Goal: Information Seeking & Learning: Learn about a topic

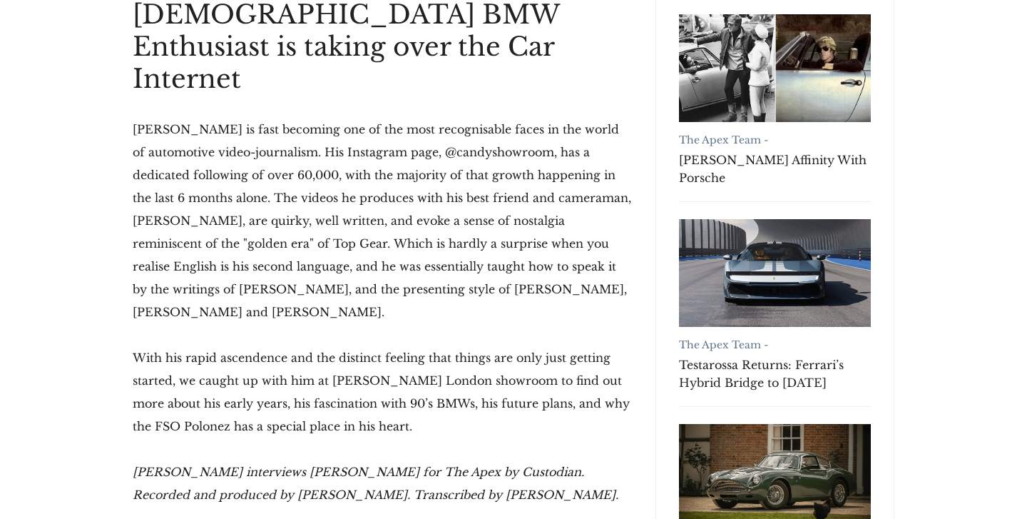
scroll to position [340, 0]
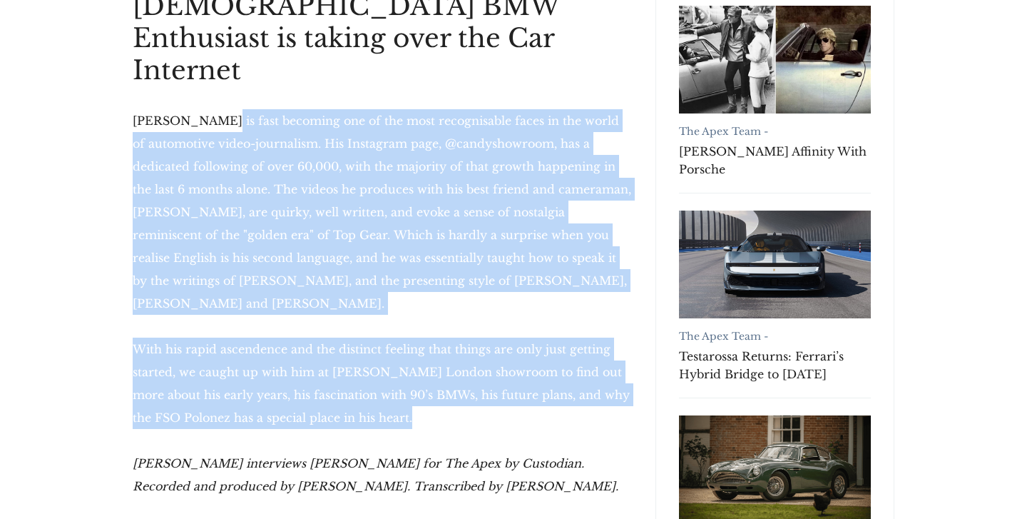
drag, startPoint x: 215, startPoint y: 90, endPoint x: 396, endPoint y: 360, distance: 325.4
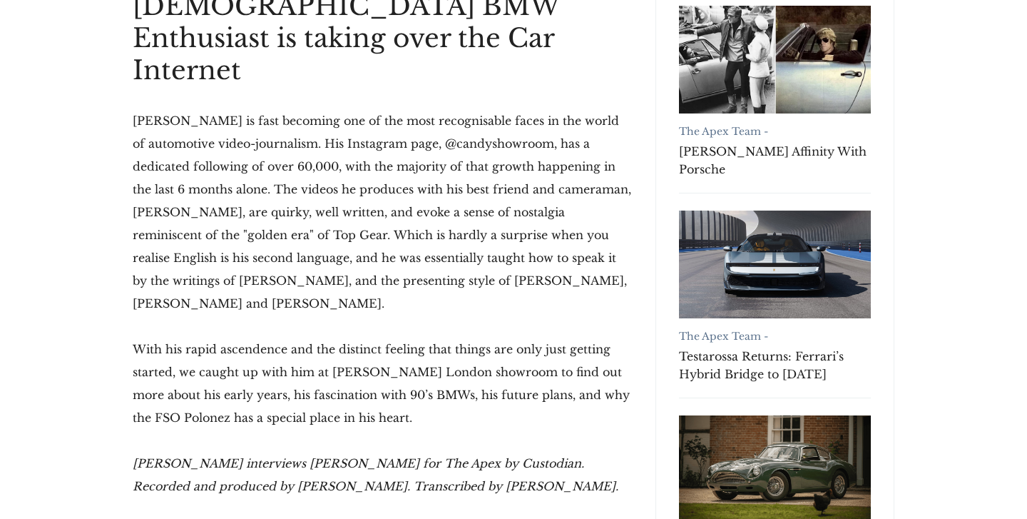
click at [399, 360] on p "With his rapid ascendence and the distinct feeling that things are only just ge…" at bounding box center [383, 382] width 500 height 91
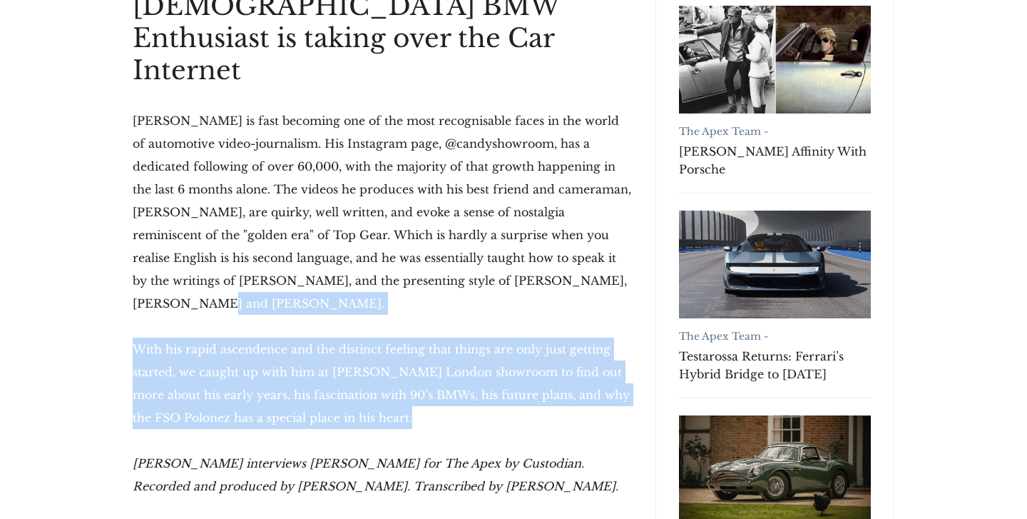
drag, startPoint x: 403, startPoint y: 360, endPoint x: 126, endPoint y: 259, distance: 295.4
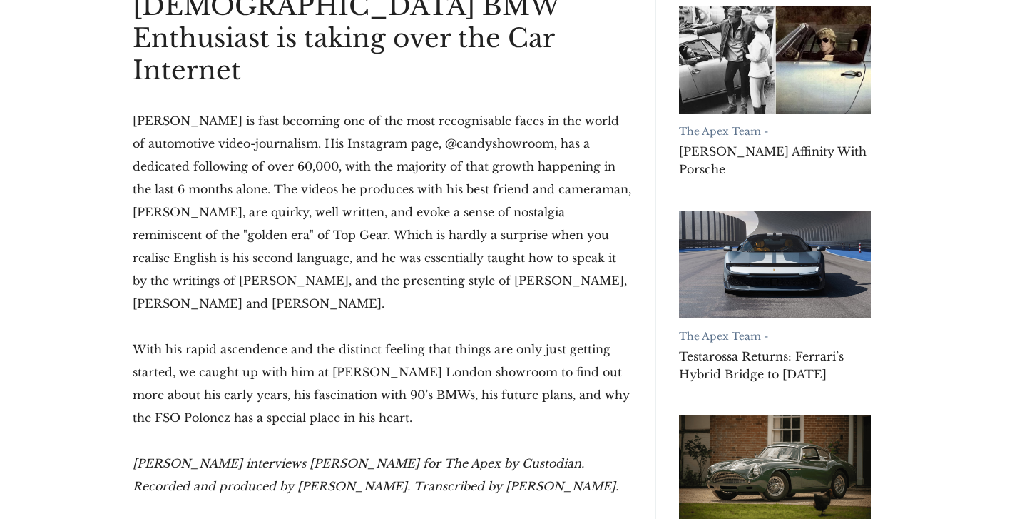
click at [138, 337] on p "With his rapid ascendence and the distinct feeling that things are only just ge…" at bounding box center [383, 382] width 500 height 91
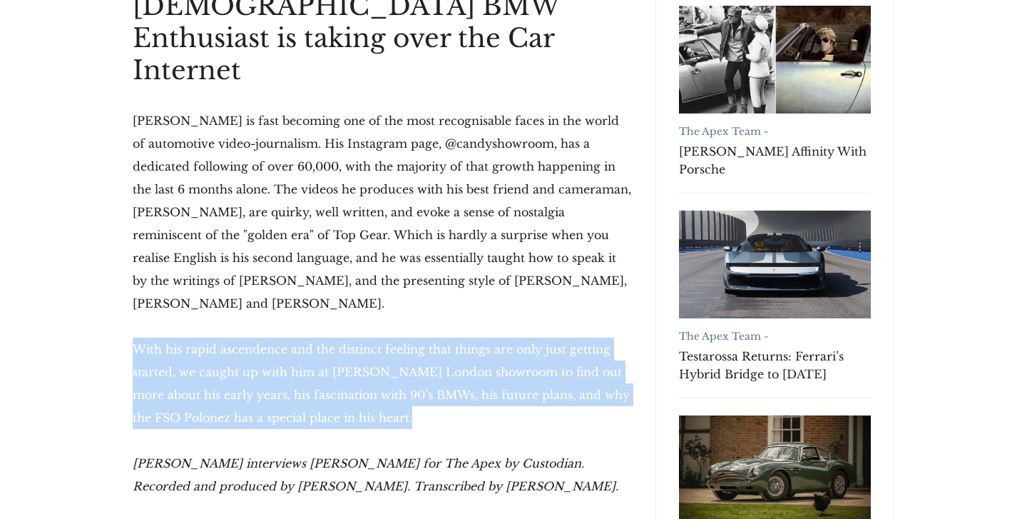
drag, startPoint x: 133, startPoint y: 287, endPoint x: 406, endPoint y: 347, distance: 279.8
click at [406, 347] on p "With his rapid ascendence and the distinct feeling that things are only just ge…" at bounding box center [383, 382] width 500 height 91
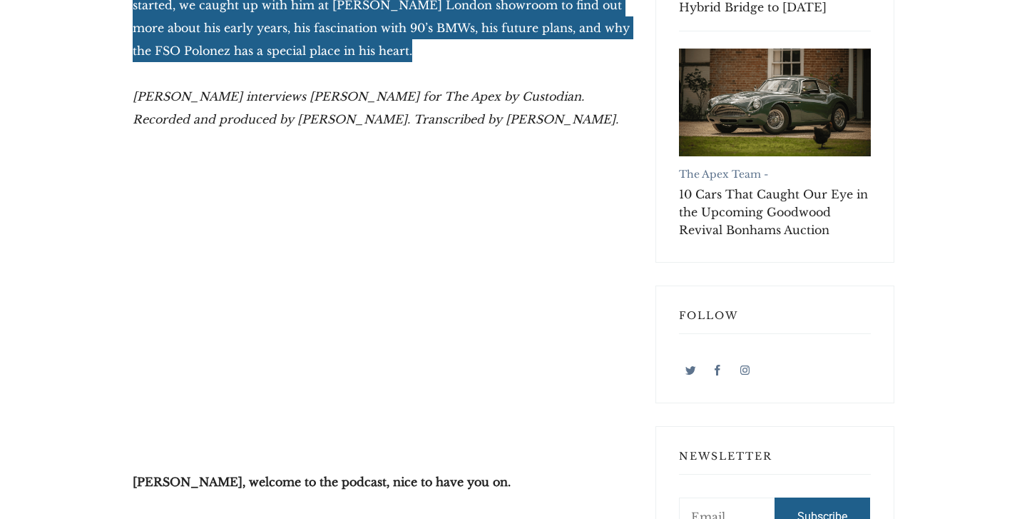
scroll to position [746, 0]
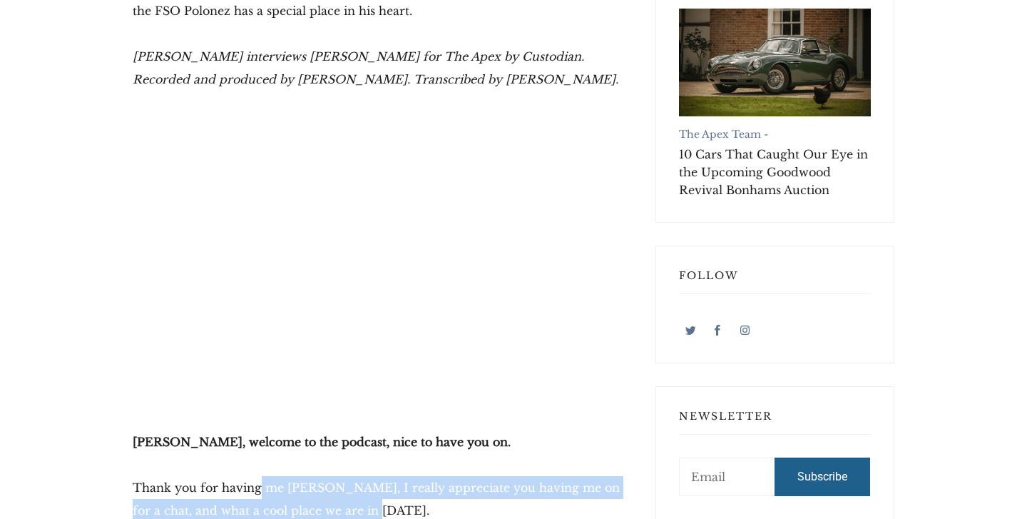
drag, startPoint x: 260, startPoint y: 432, endPoint x: 383, endPoint y: 463, distance: 127.3
click at [383, 476] on p "Thank you for having me [PERSON_NAME], I really appreciate you having me on for…" at bounding box center [383, 499] width 500 height 46
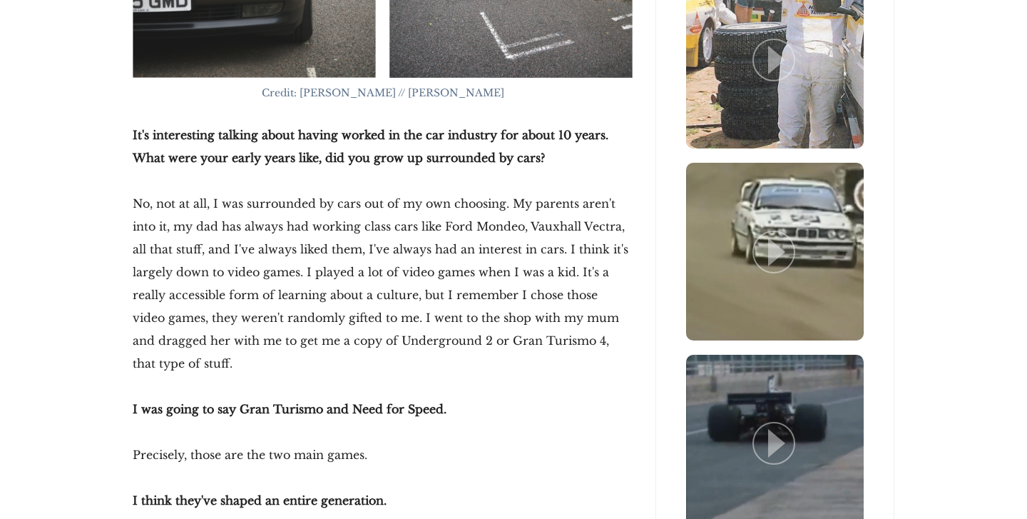
scroll to position [3124, 0]
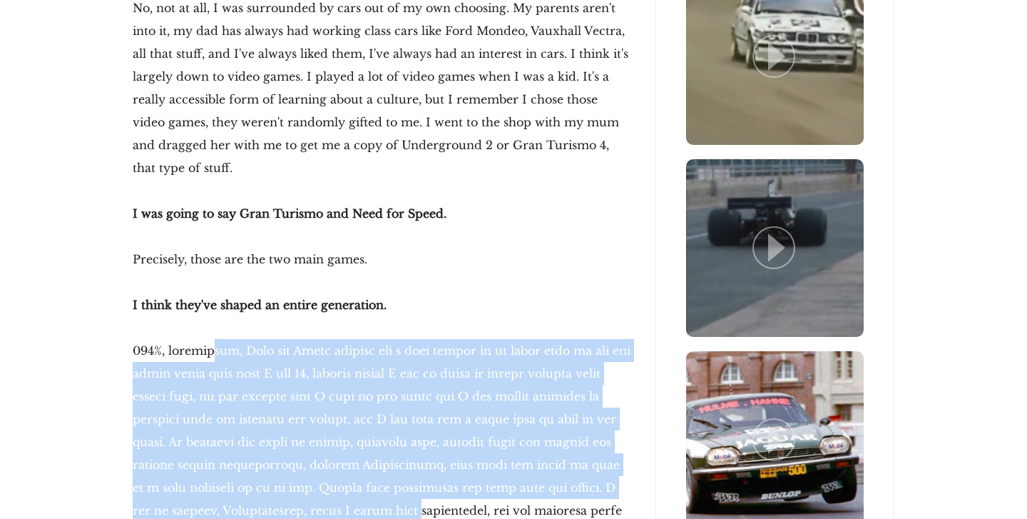
drag, startPoint x: 210, startPoint y: 272, endPoint x: 344, endPoint y: 437, distance: 212.4
click at [344, 437] on p at bounding box center [383, 487] width 500 height 297
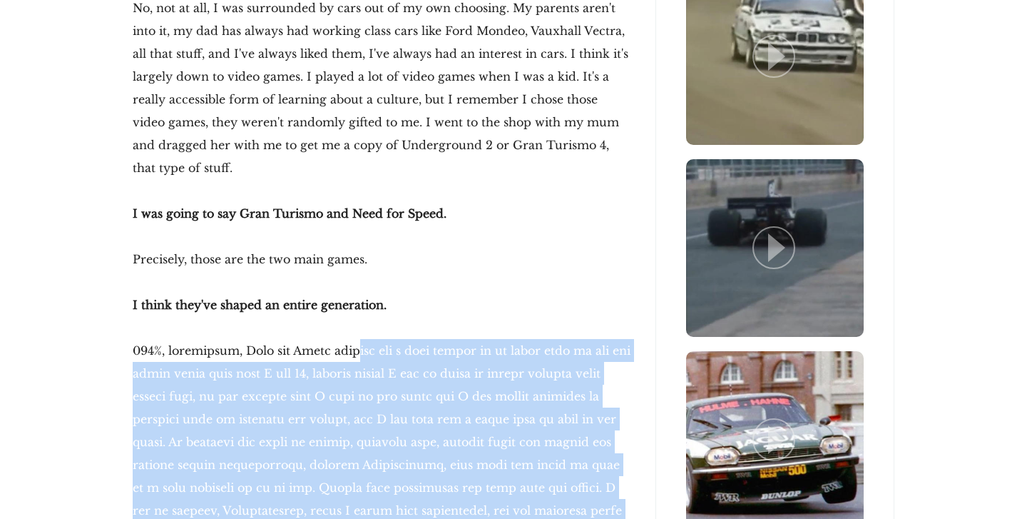
drag, startPoint x: 348, startPoint y: 304, endPoint x: 384, endPoint y: 451, distance: 151.2
click at [384, 451] on p at bounding box center [383, 487] width 500 height 297
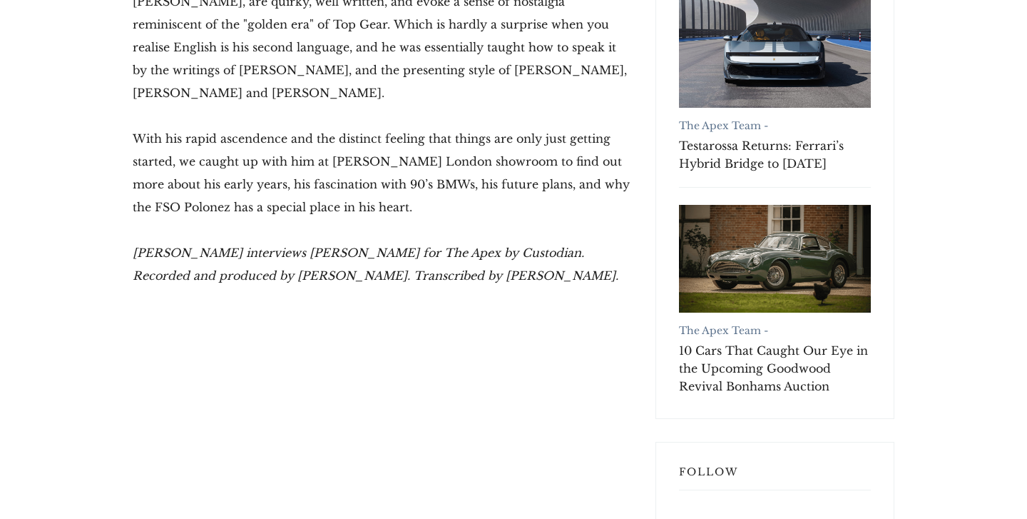
scroll to position [705, 0]
